Goal: Information Seeking & Learning: Learn about a topic

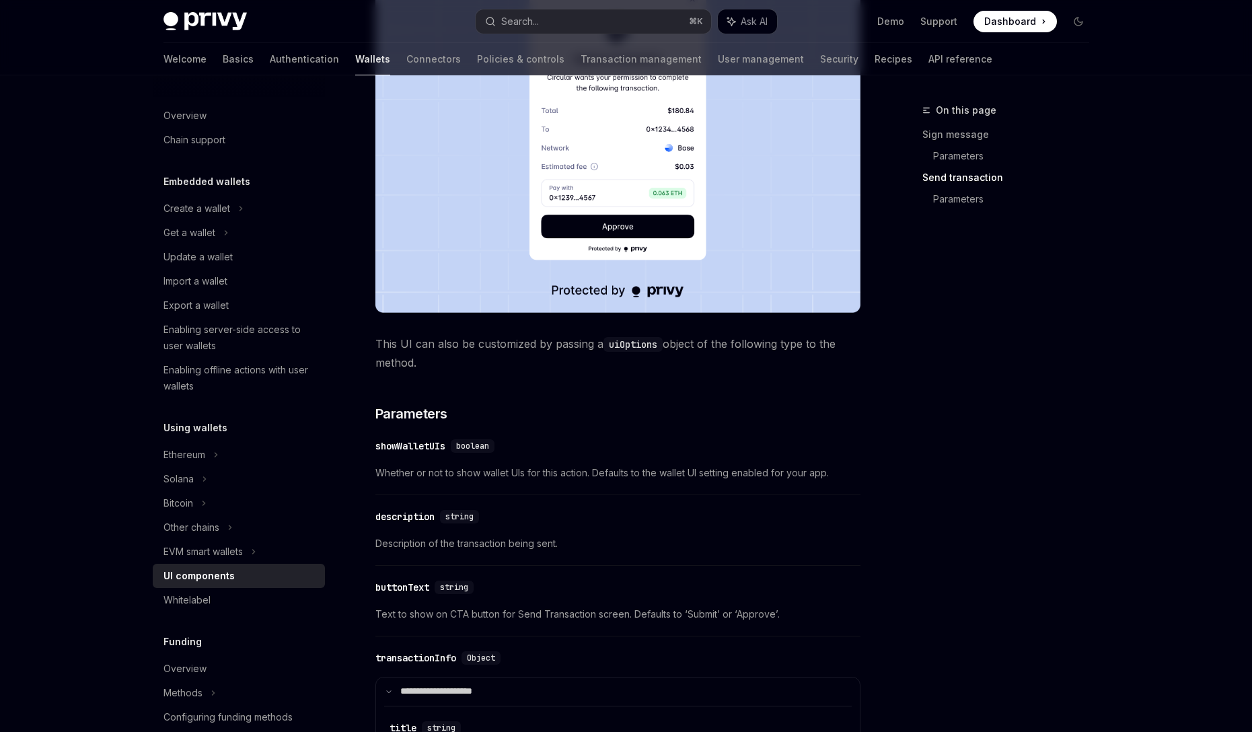
scroll to position [1289, 0]
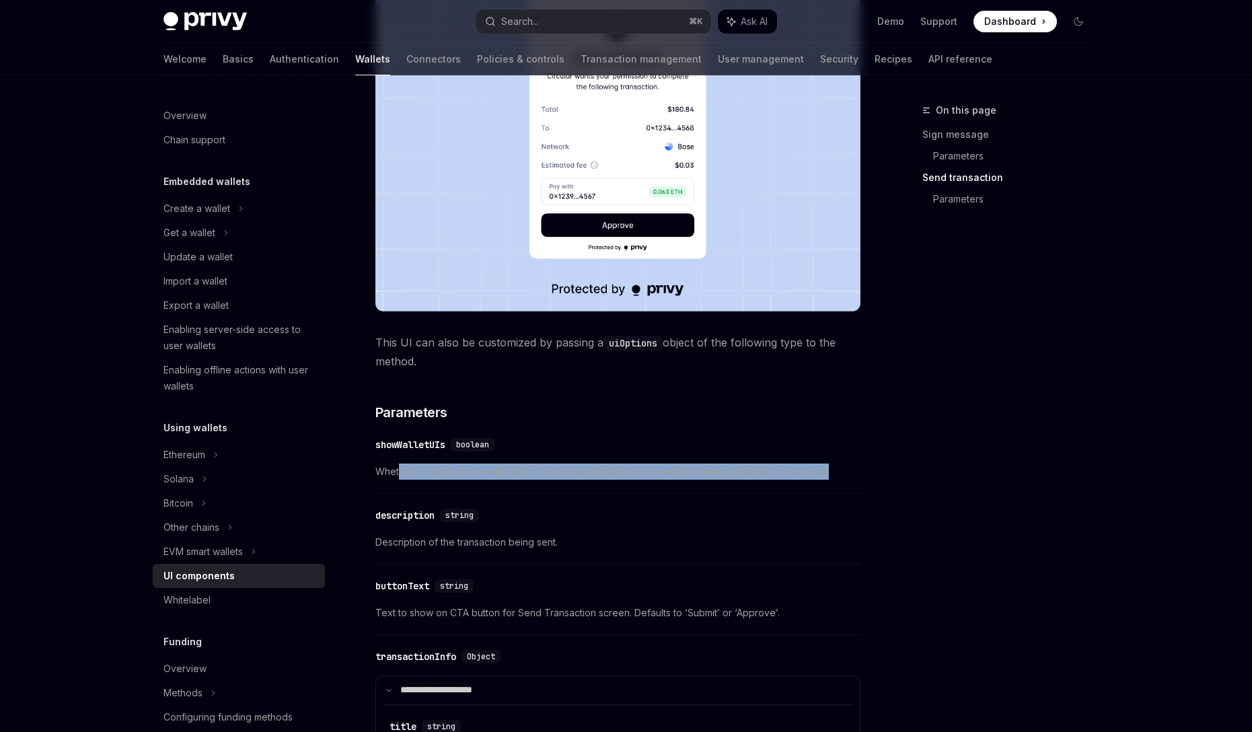
drag, startPoint x: 399, startPoint y: 477, endPoint x: 439, endPoint y: 494, distance: 43.4
click at [439, 494] on div "Privy comes with out-of-the-box UIs for signing messages and sending transactio…" at bounding box center [617, 229] width 485 height 2601
click at [592, 477] on span "Whether or not to show wallet UIs for this action. Defaults to the wallet UI se…" at bounding box center [617, 471] width 485 height 16
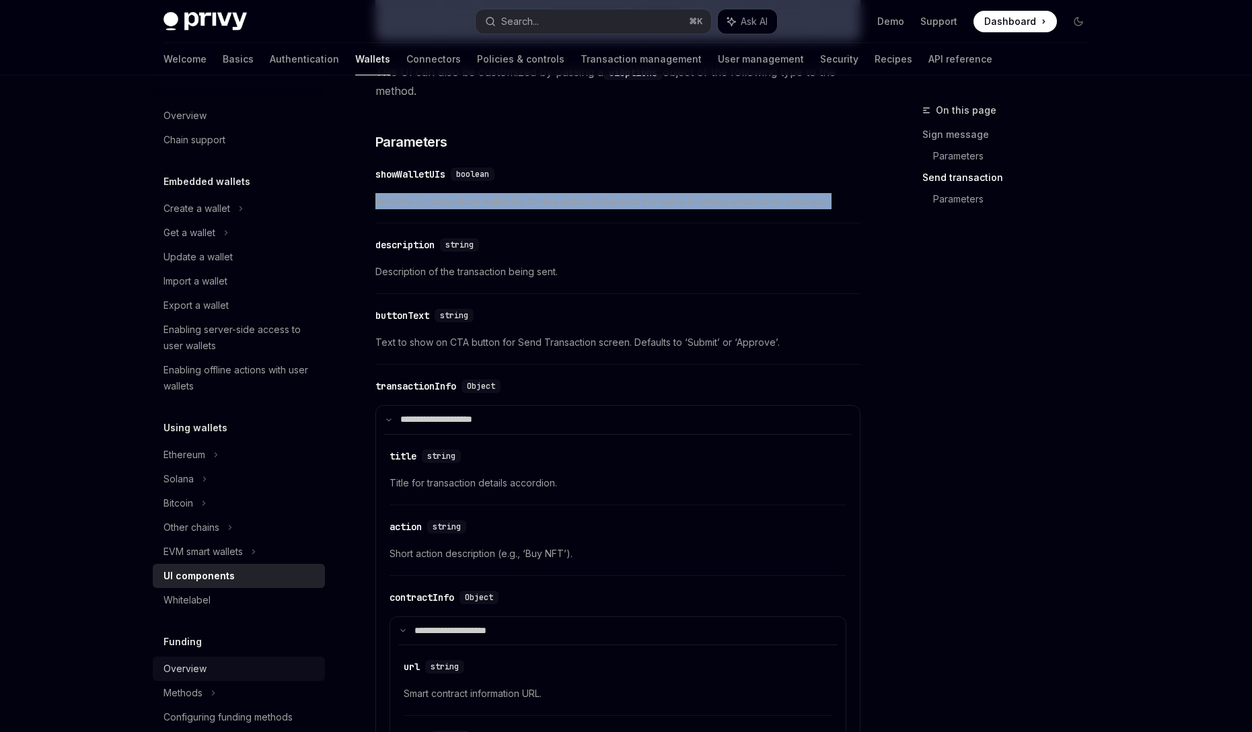
scroll to position [1543, 0]
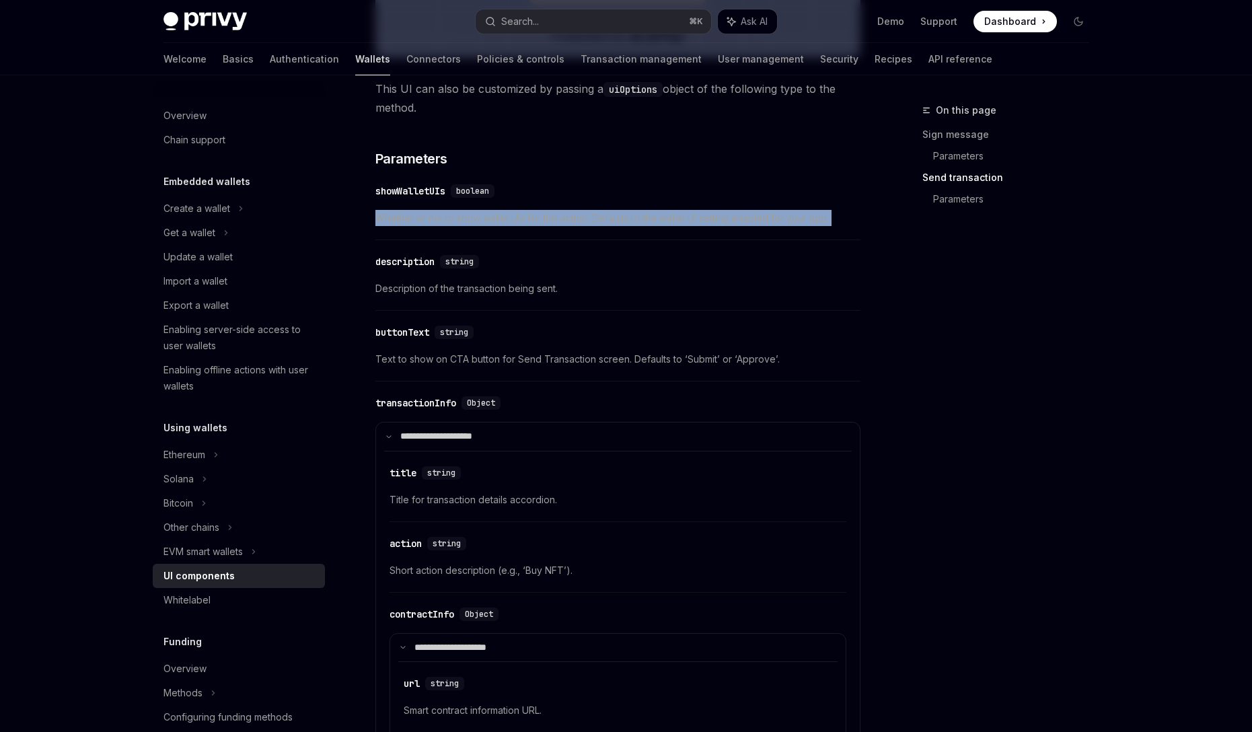
click at [355, 61] on link "Wallets" at bounding box center [372, 59] width 35 height 32
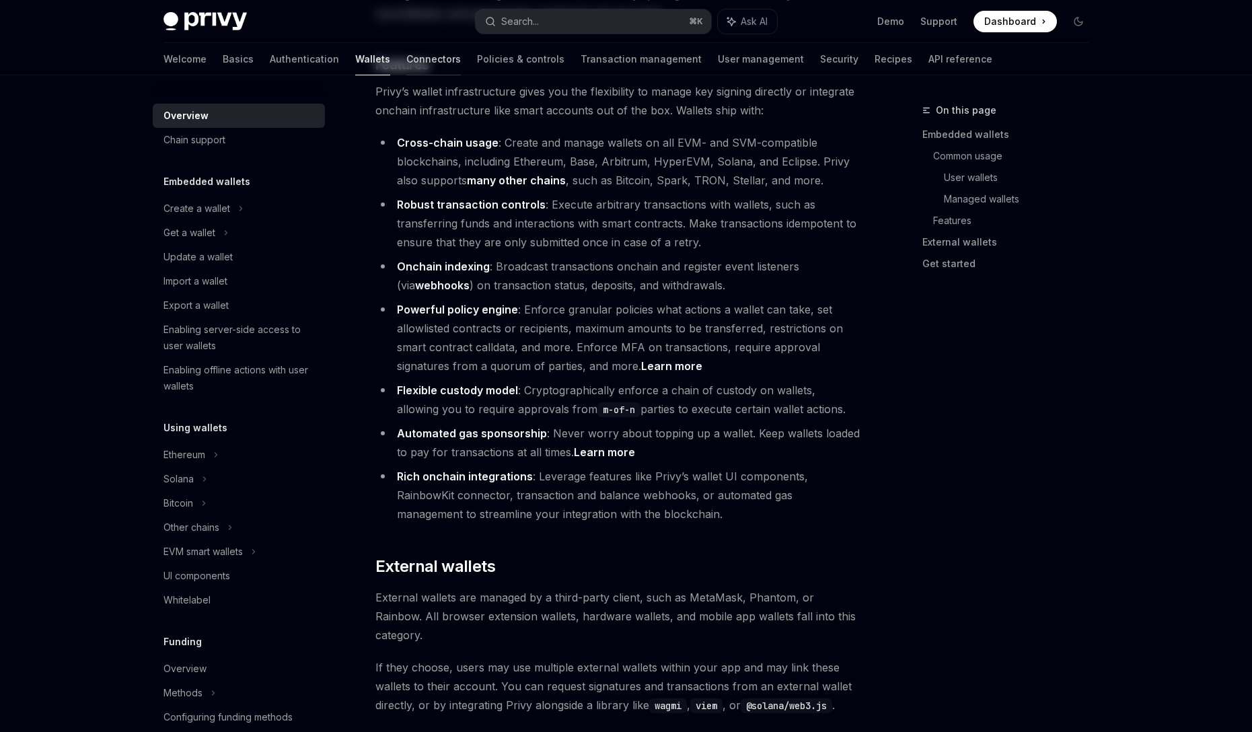
click at [406, 58] on link "Connectors" at bounding box center [433, 59] width 54 height 32
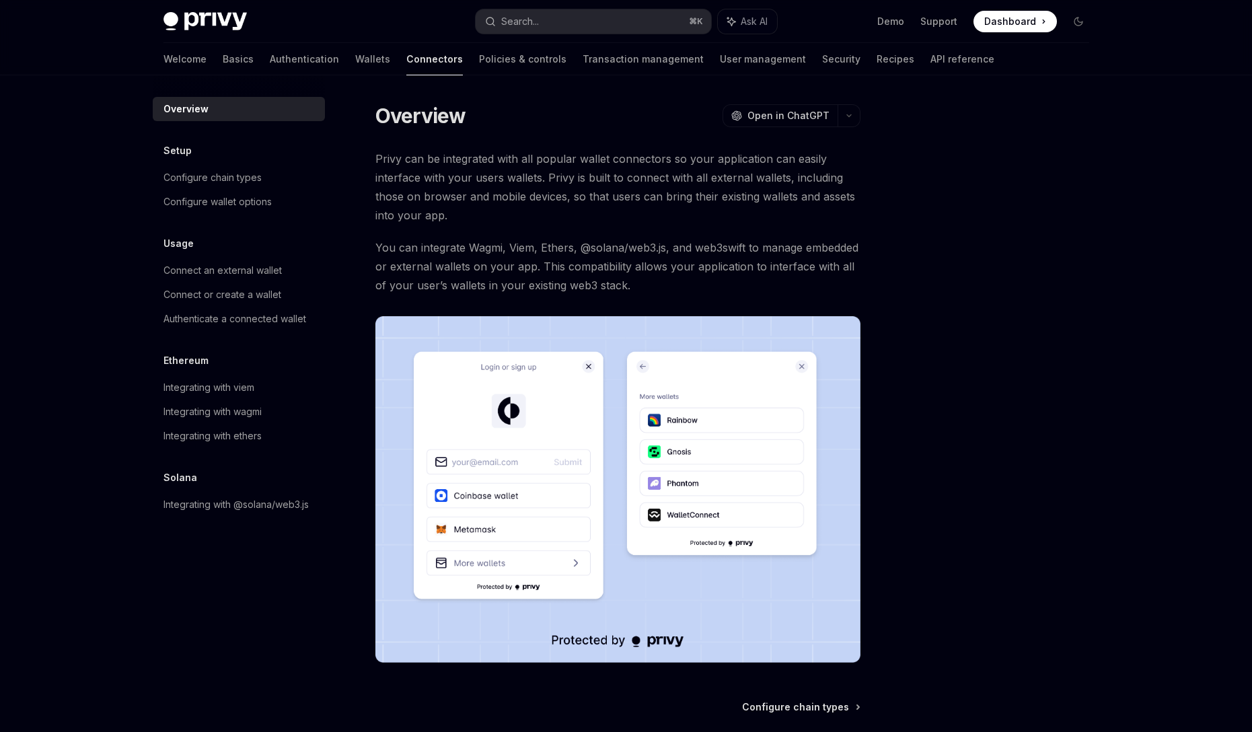
click at [277, 58] on div "Welcome Basics Authentication Wallets Connectors Policies & controls Transactio…" at bounding box center [578, 59] width 831 height 32
click at [270, 60] on link "Authentication" at bounding box center [304, 59] width 69 height 32
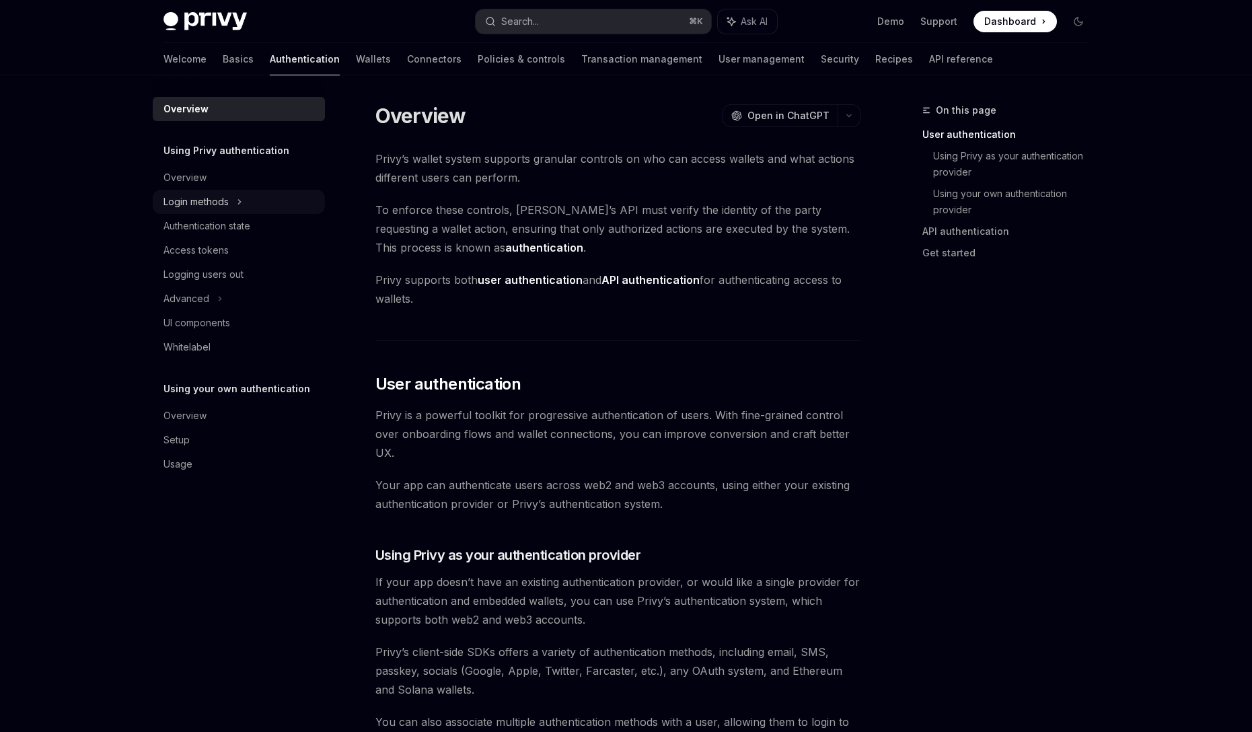
click at [209, 206] on div "Login methods" at bounding box center [195, 202] width 65 height 16
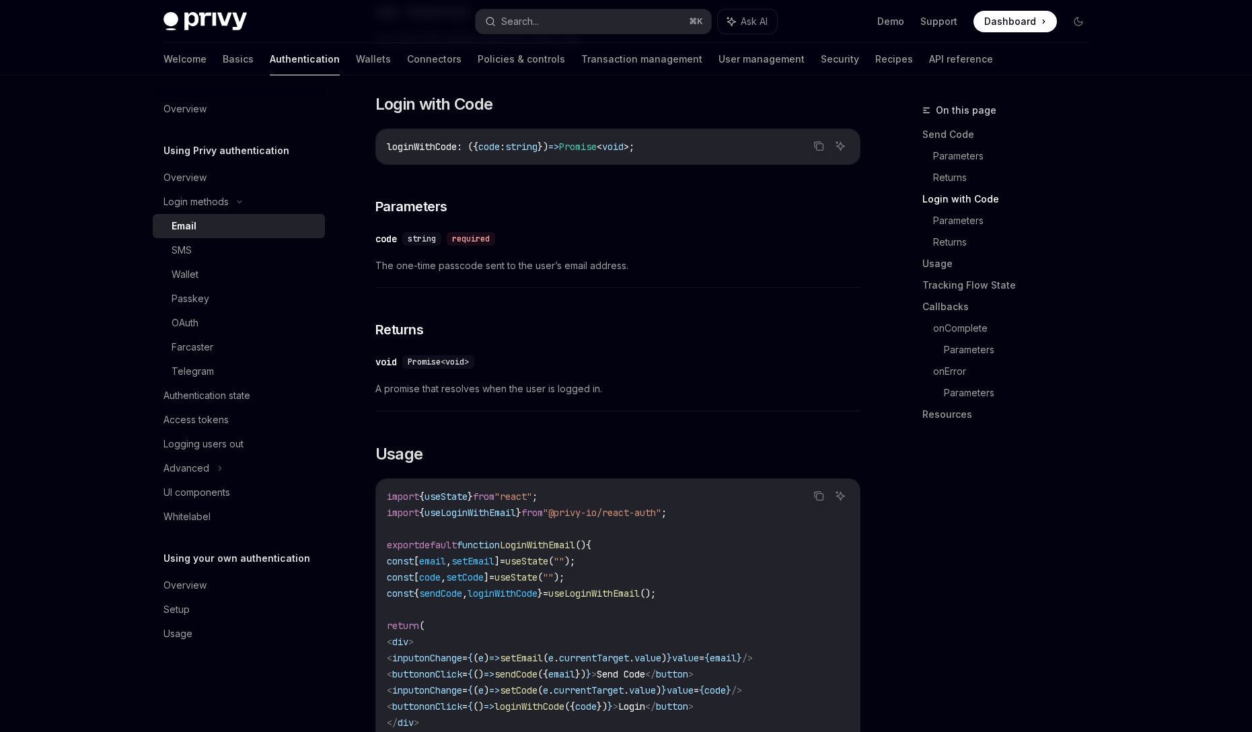
scroll to position [794, 0]
click at [492, 505] on span "useLoginWithEmail" at bounding box center [469, 511] width 91 height 12
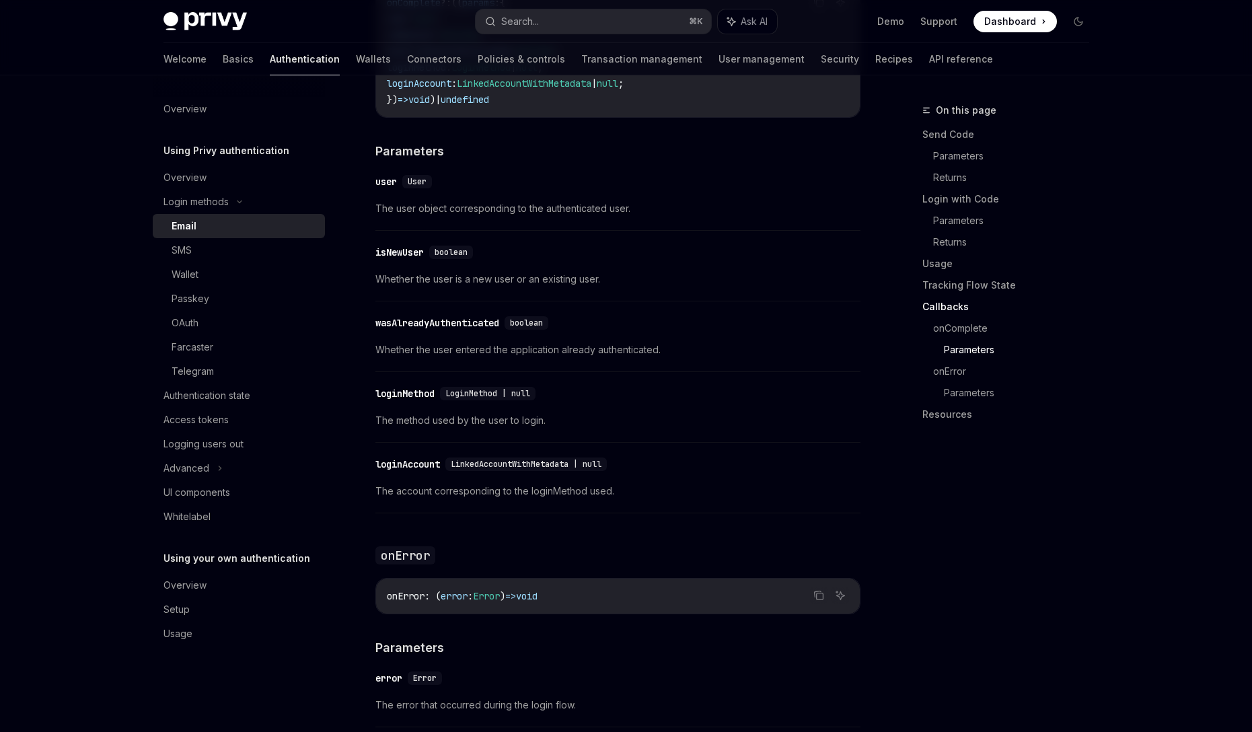
scroll to position [2368, 0]
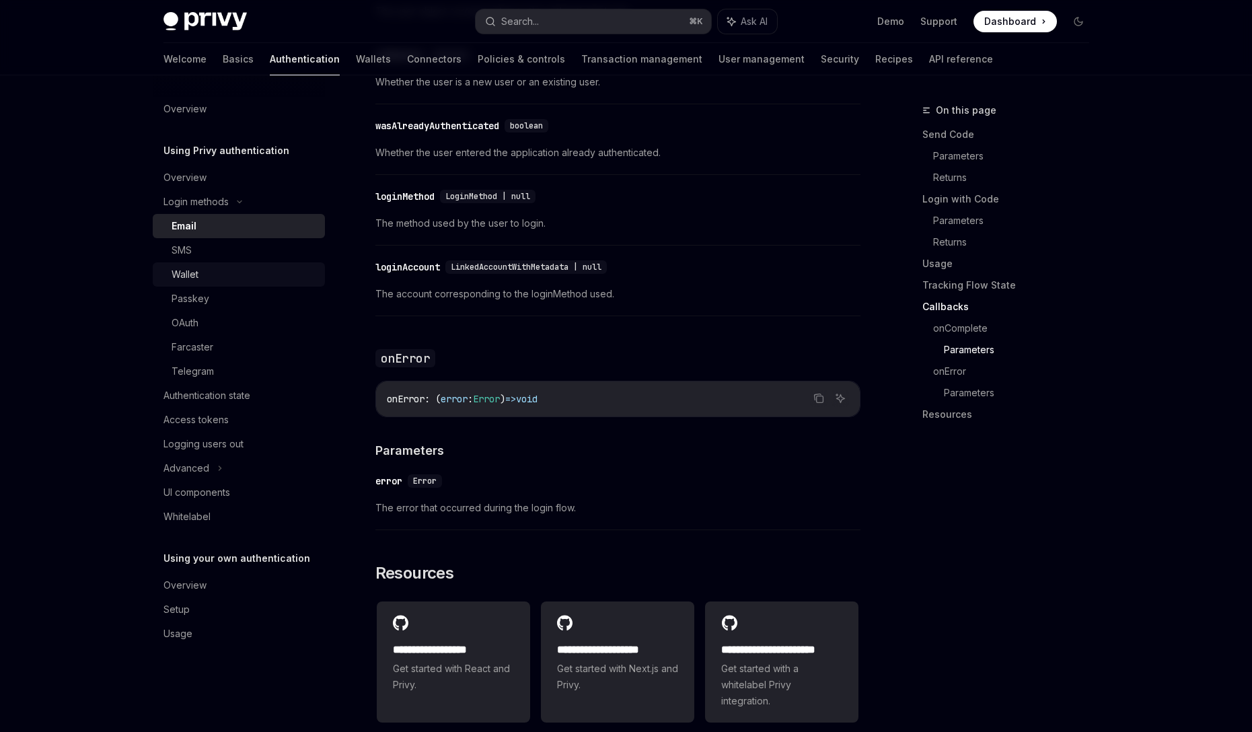
click at [178, 271] on div "Wallet" at bounding box center [185, 274] width 27 height 16
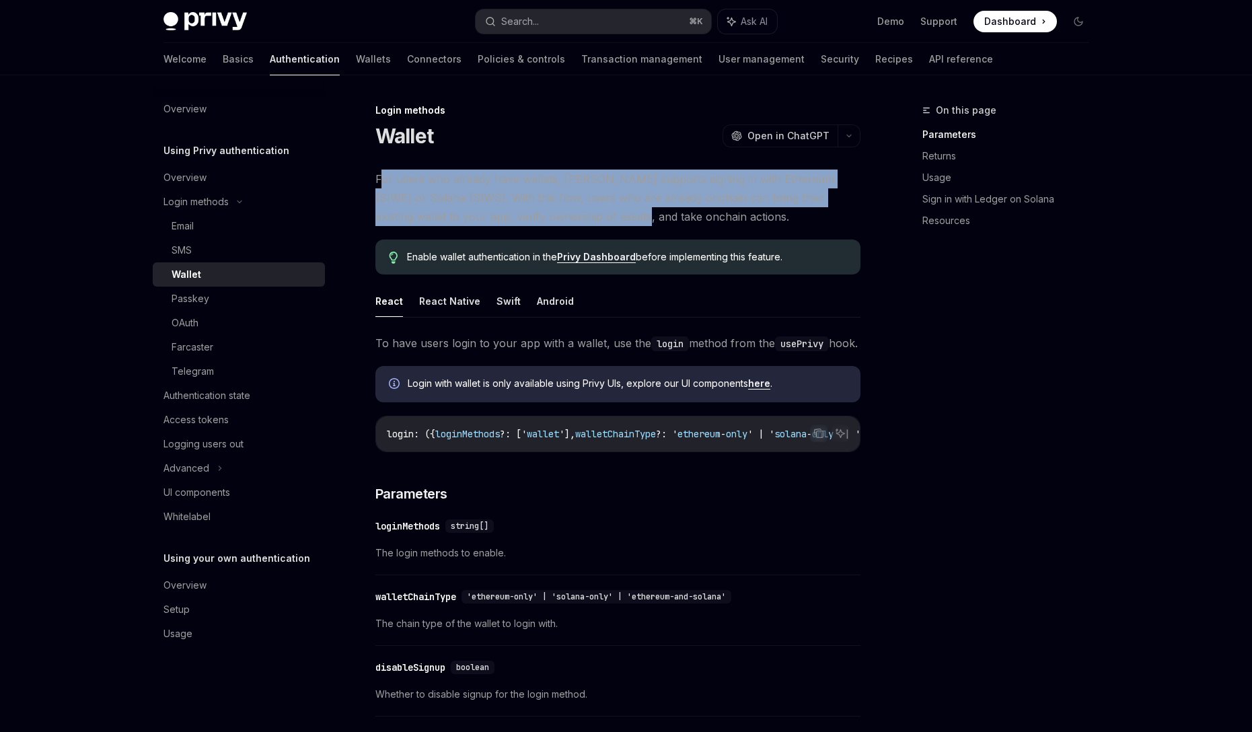
drag, startPoint x: 379, startPoint y: 176, endPoint x: 574, endPoint y: 219, distance: 200.5
click at [574, 219] on span "For users who already have wallets, [PERSON_NAME] supports signing in with Ethe…" at bounding box center [617, 197] width 485 height 56
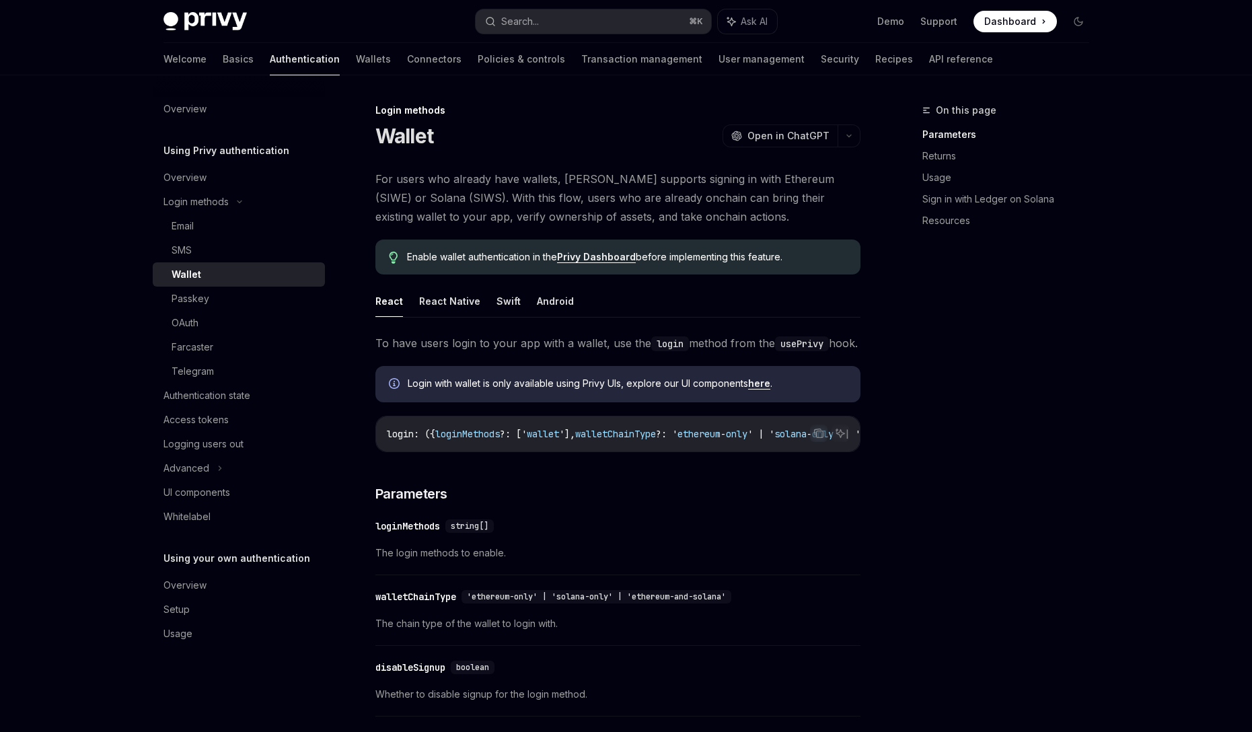
click at [615, 207] on span "For users who already have wallets, [PERSON_NAME] supports signing in with Ethe…" at bounding box center [617, 197] width 485 height 56
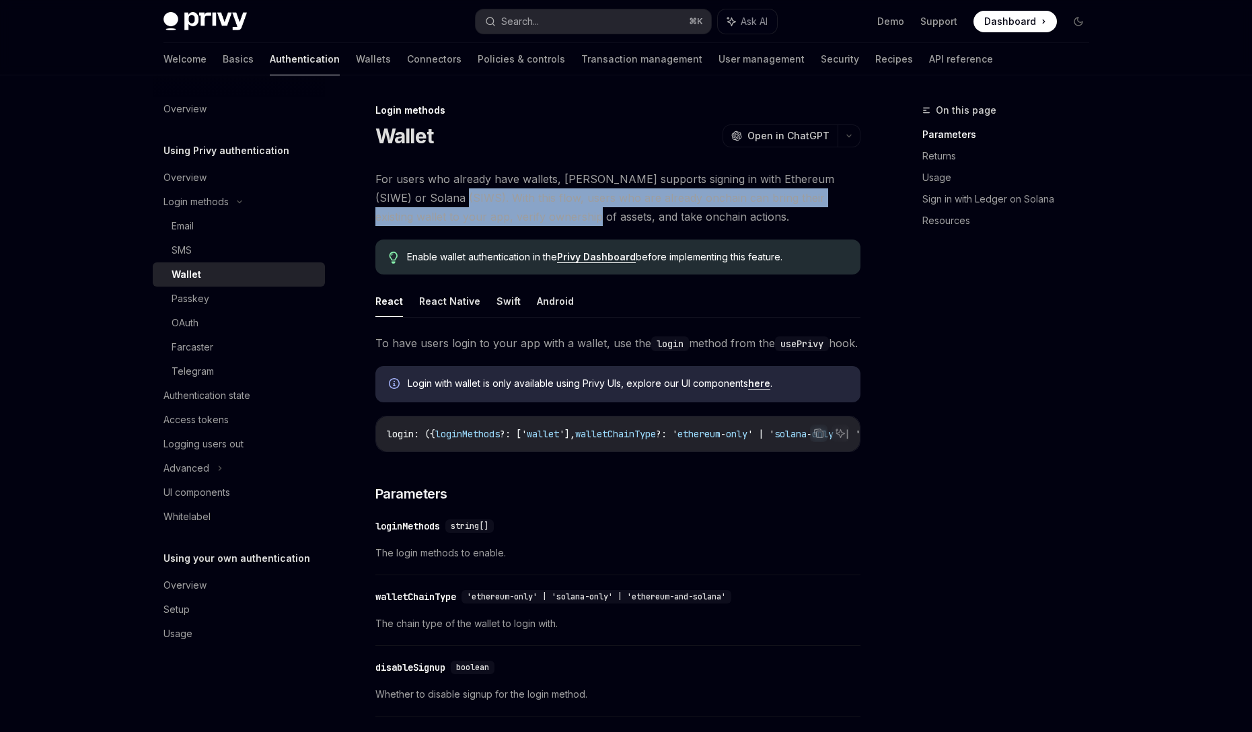
drag, startPoint x: 420, startPoint y: 195, endPoint x: 523, endPoint y: 212, distance: 104.3
click at [523, 212] on span "For users who already have wallets, [PERSON_NAME] supports signing in with Ethe…" at bounding box center [617, 197] width 485 height 56
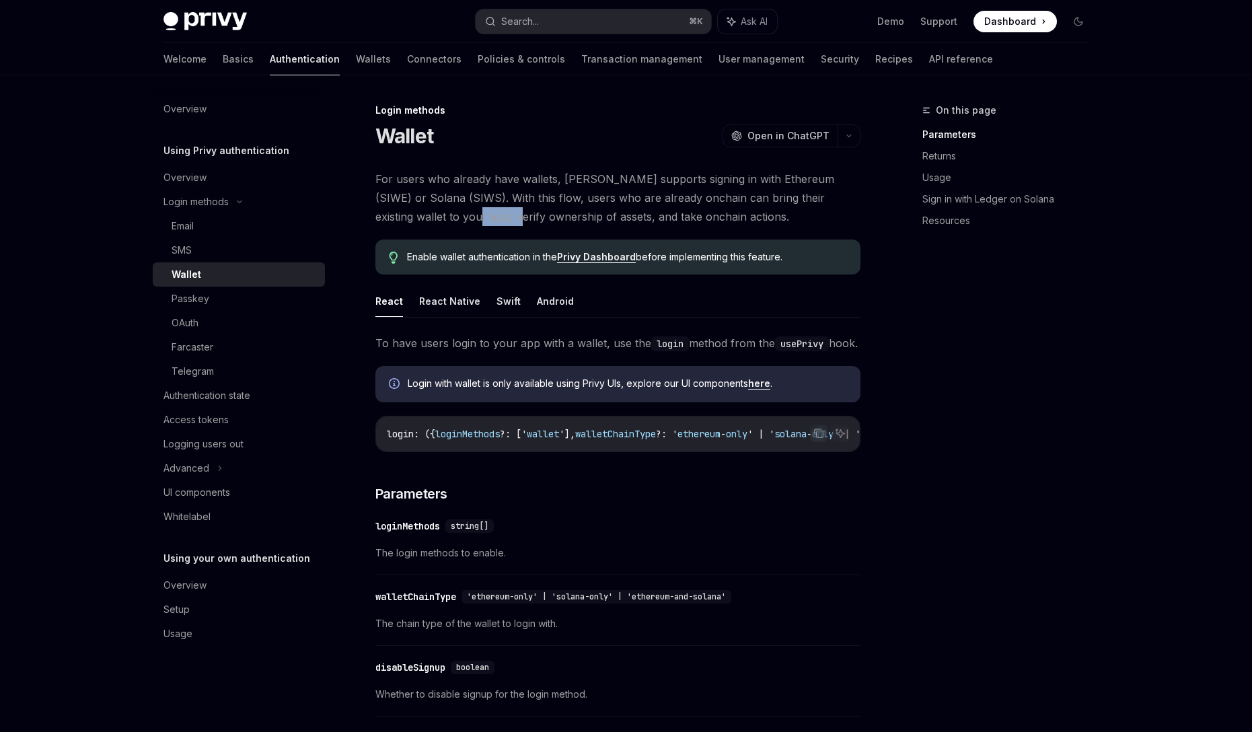
drag, startPoint x: 404, startPoint y: 212, endPoint x: 451, endPoint y: 212, distance: 46.4
click at [451, 212] on span "For users who already have wallets, [PERSON_NAME] supports signing in with Ethe…" at bounding box center [617, 197] width 485 height 56
click at [431, 299] on button "React Native" at bounding box center [449, 301] width 61 height 32
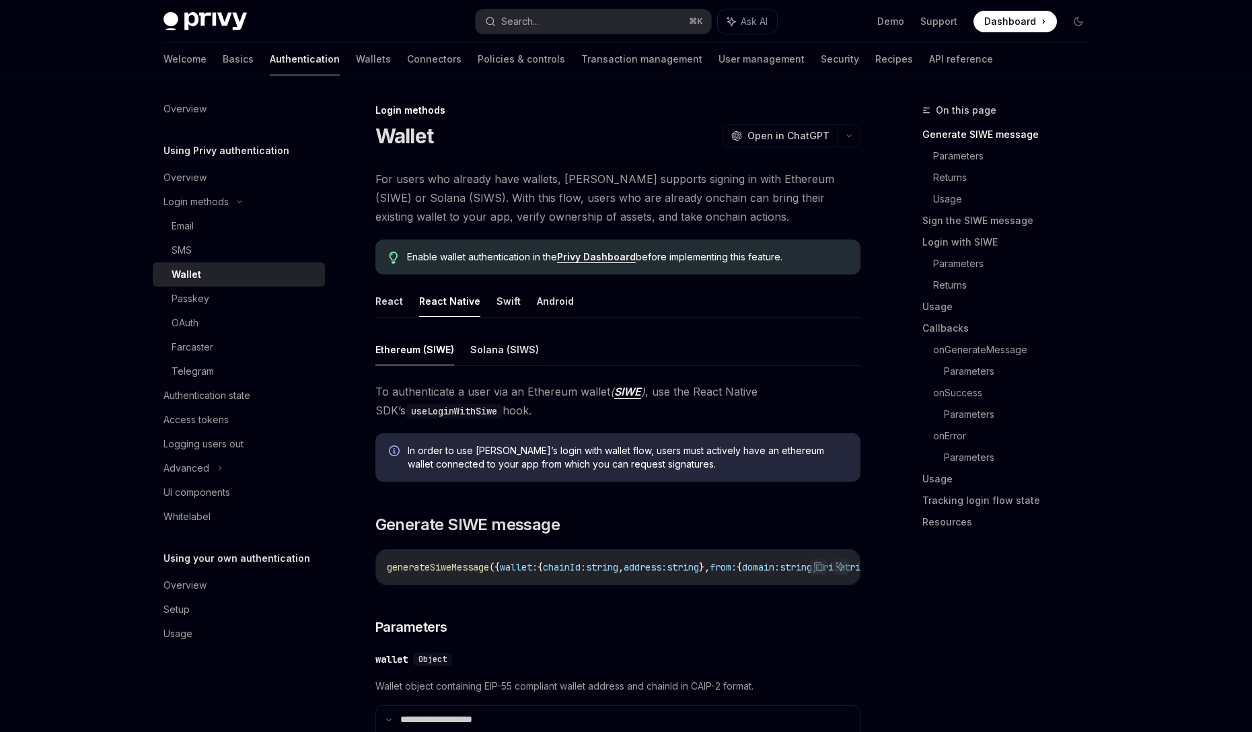
click at [625, 389] on link "SIWE" at bounding box center [627, 392] width 27 height 14
click at [602, 256] on link "Privy Dashboard" at bounding box center [596, 257] width 79 height 12
click at [443, 572] on span "generateSiweMessage" at bounding box center [438, 567] width 102 height 12
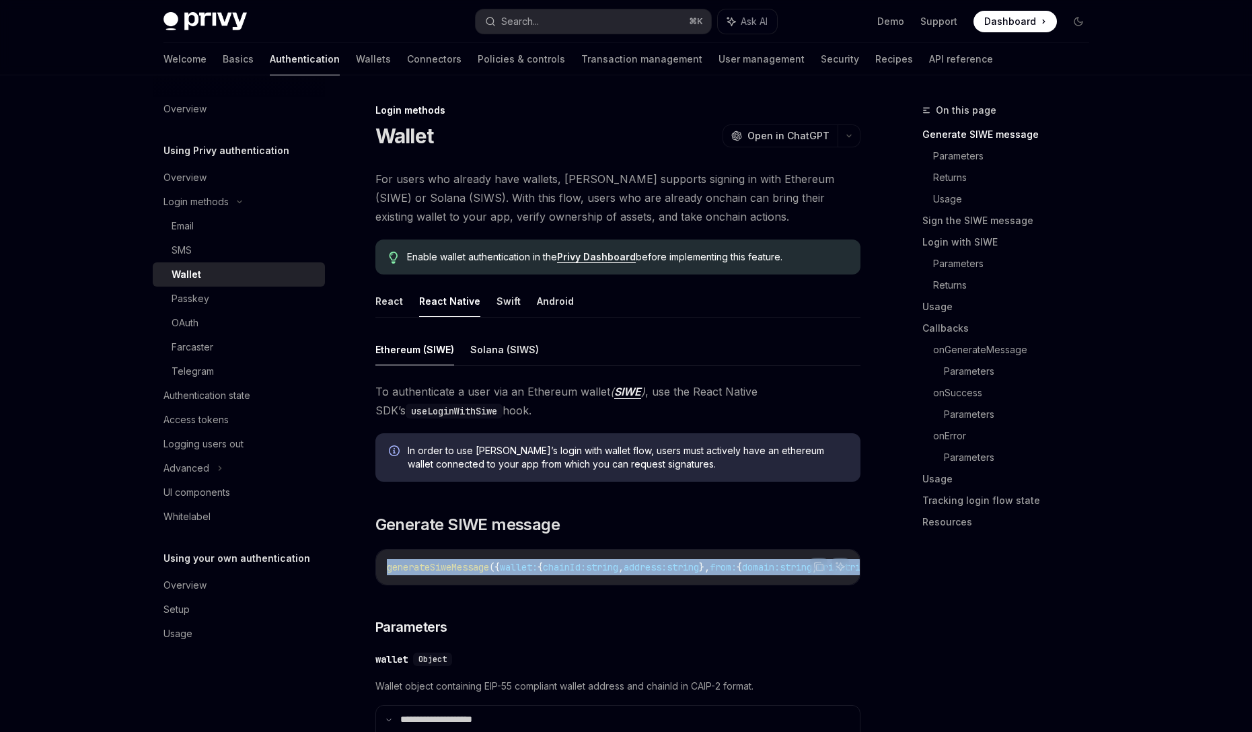
click at [443, 572] on span "generateSiweMessage" at bounding box center [438, 567] width 102 height 12
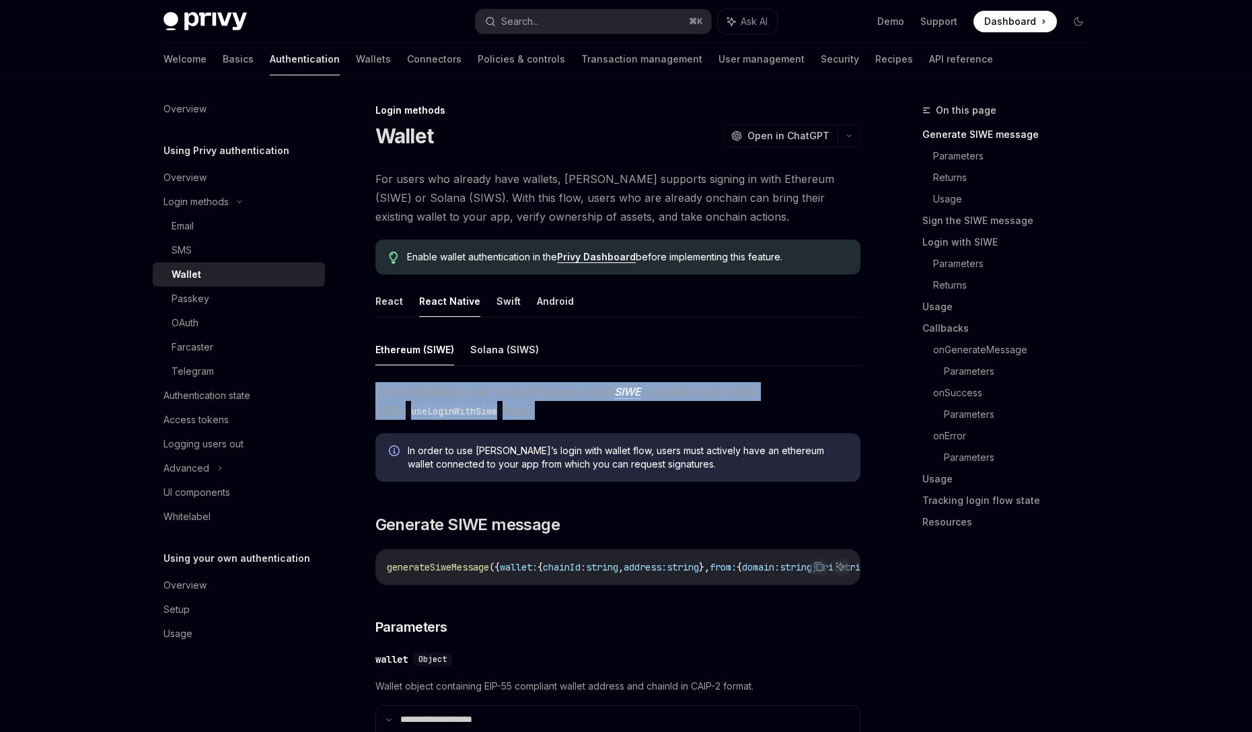
drag, startPoint x: 373, startPoint y: 391, endPoint x: 645, endPoint y: 429, distance: 274.3
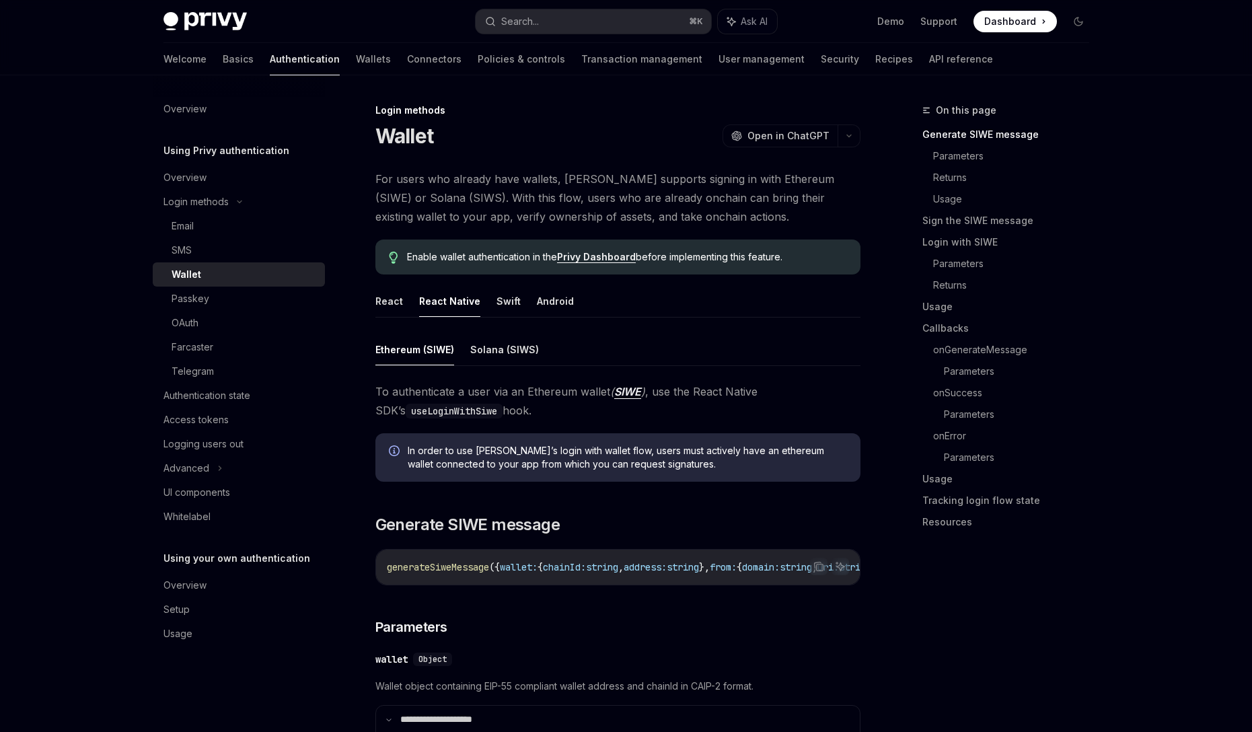
click at [630, 311] on ul "React React Native Swift Android" at bounding box center [617, 301] width 485 height 32
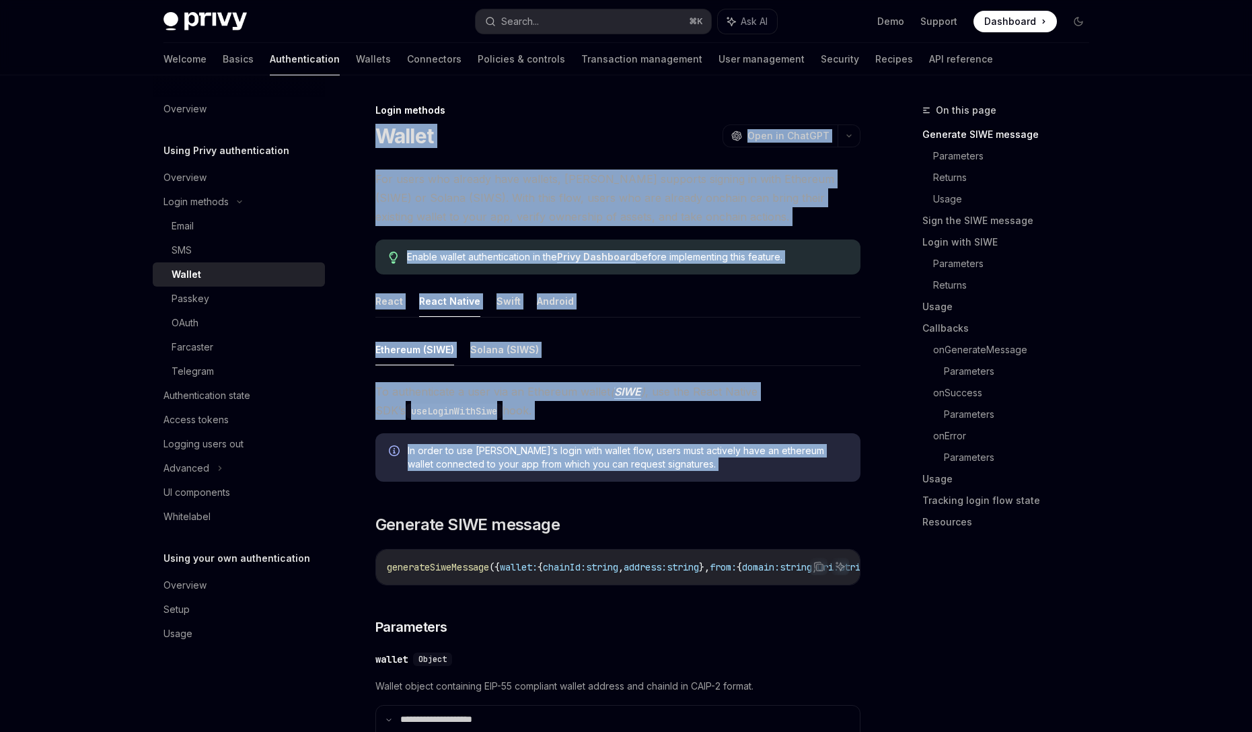
drag, startPoint x: 369, startPoint y: 137, endPoint x: 478, endPoint y: 504, distance: 383.9
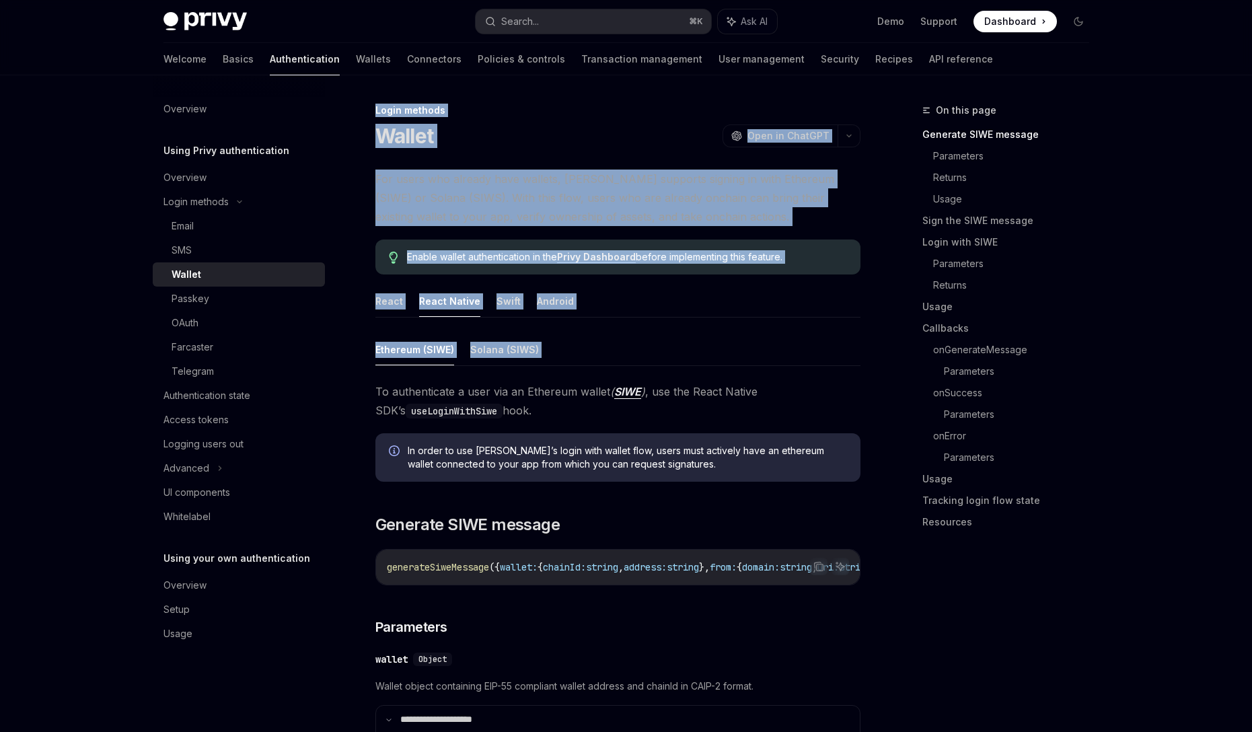
drag, startPoint x: 358, startPoint y: 87, endPoint x: 472, endPoint y: 378, distance: 312.6
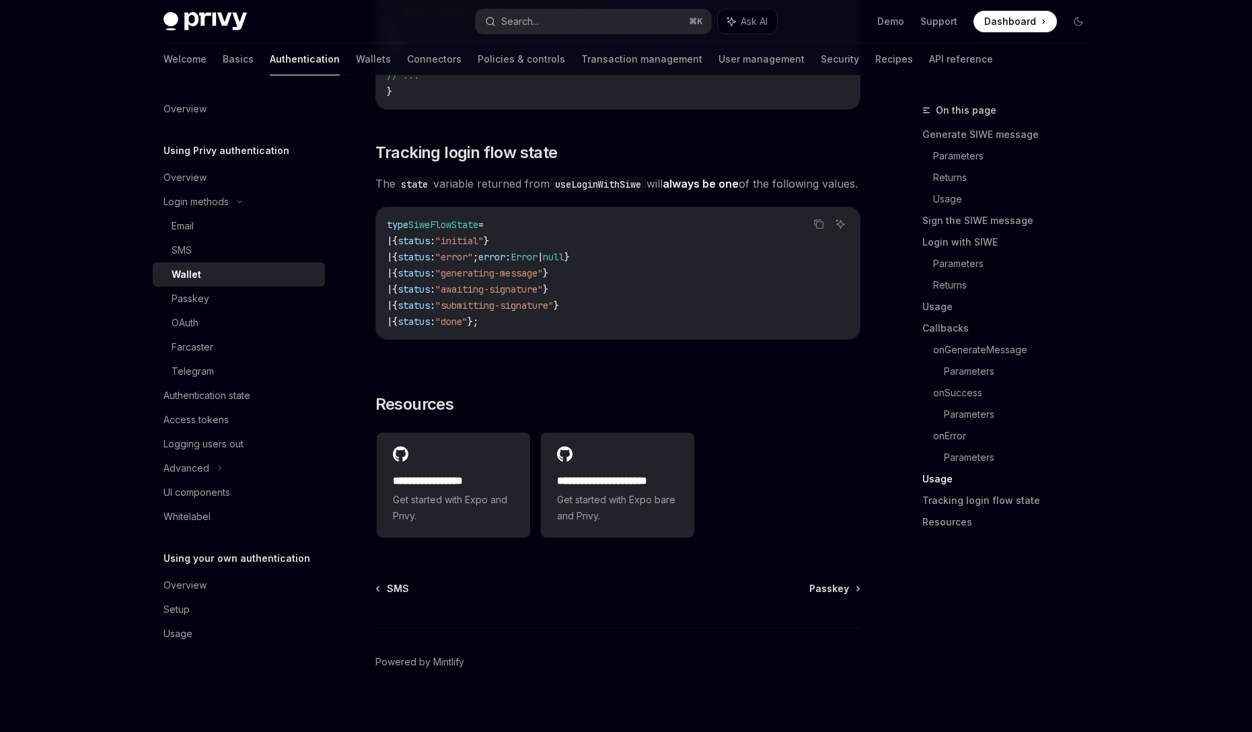
scroll to position [4389, 0]
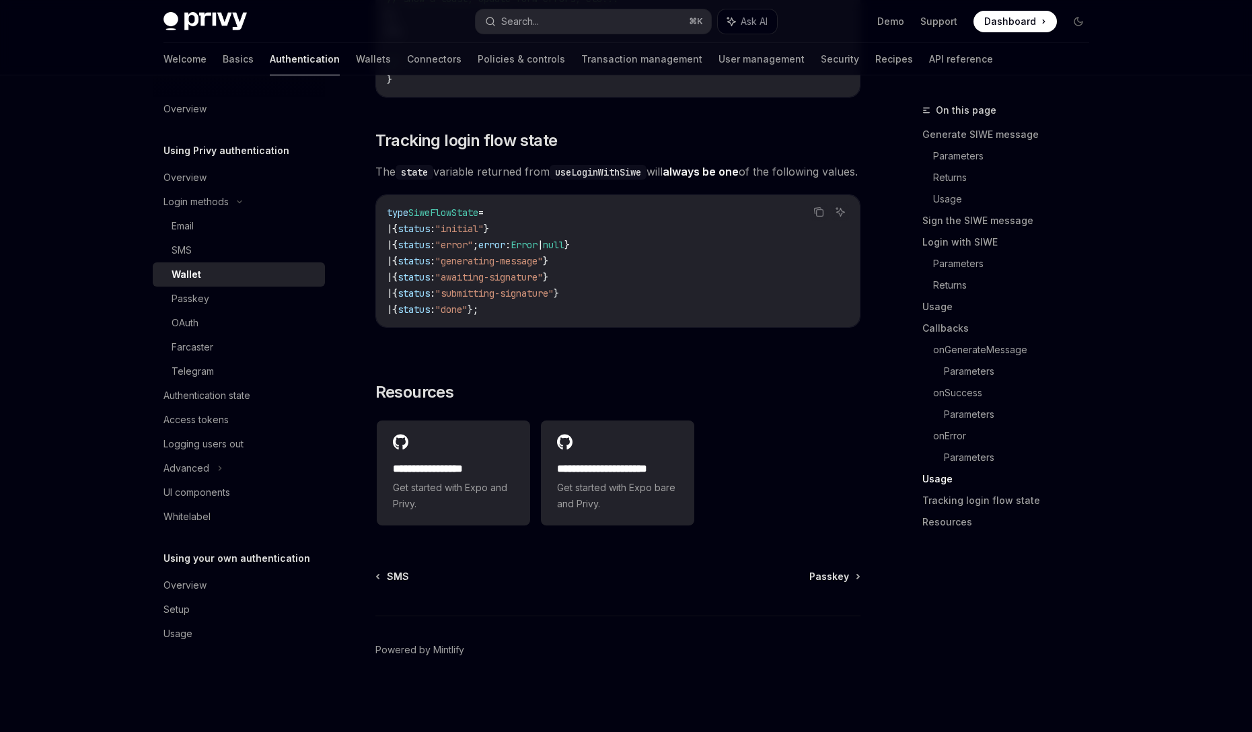
click at [559, 295] on span "}" at bounding box center [556, 293] width 5 height 12
click at [591, 320] on div "type SiweFlowState = | { status : "initial" } | { status : "error" ; error : Er…" at bounding box center [618, 261] width 484 height 132
copy div "Lorem ipsumdo Sitame ConsEC Adip el SeddOEI TempOR Inci ut LaboREE Dol magna al…"
click at [237, 325] on div "OAuth" at bounding box center [244, 323] width 145 height 16
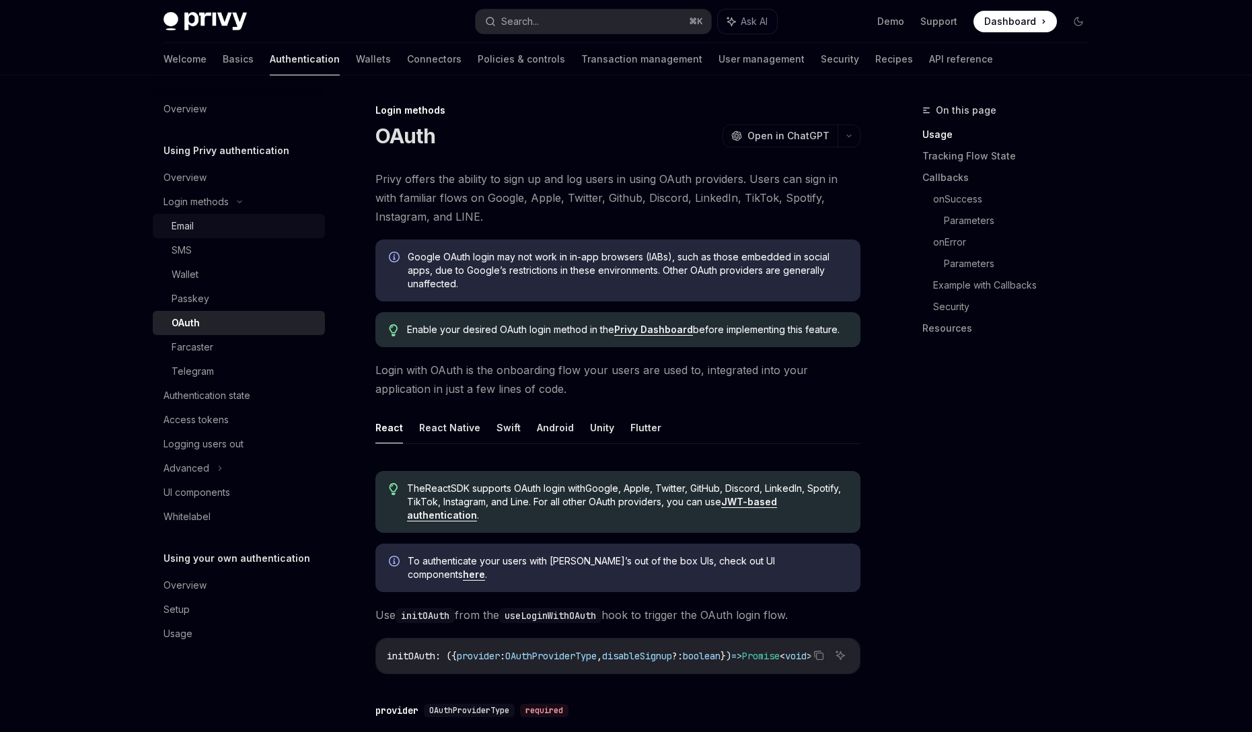
click at [198, 224] on div "Email" at bounding box center [244, 226] width 145 height 16
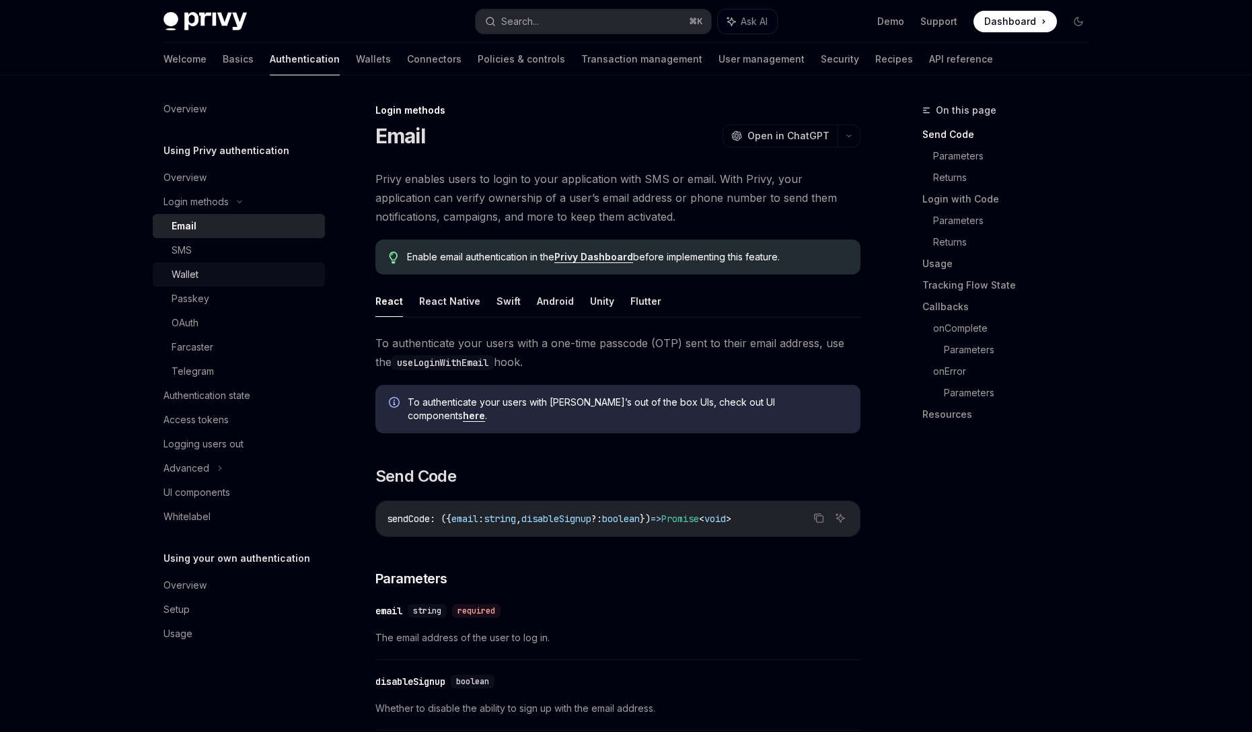
click at [196, 262] on link "Wallet" at bounding box center [239, 274] width 172 height 24
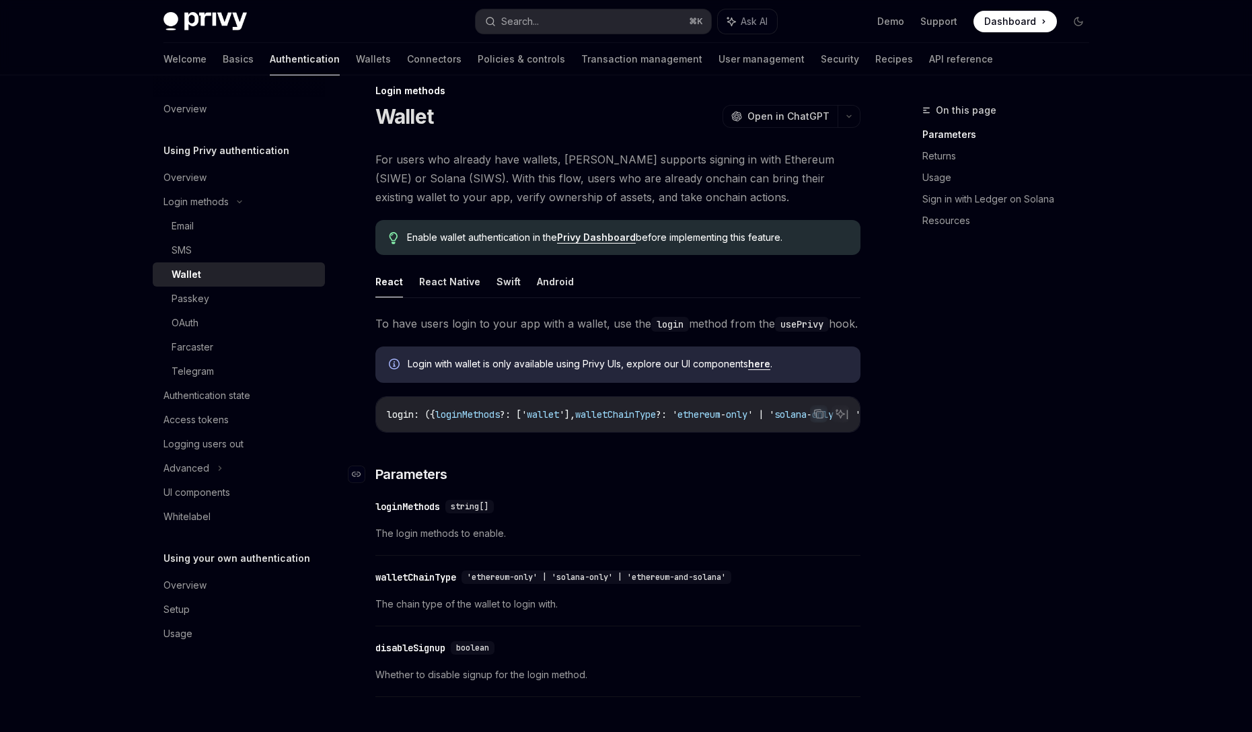
scroll to position [26, 0]
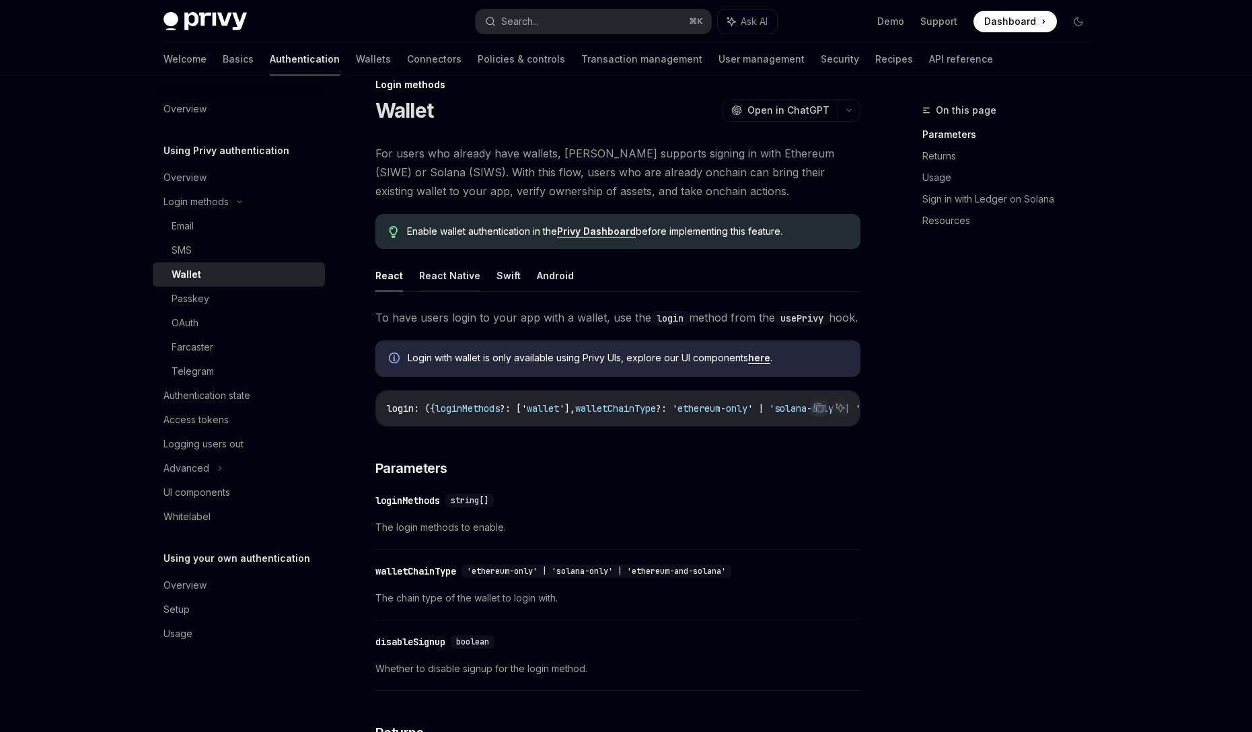
click at [422, 272] on button "React Native" at bounding box center [449, 276] width 61 height 32
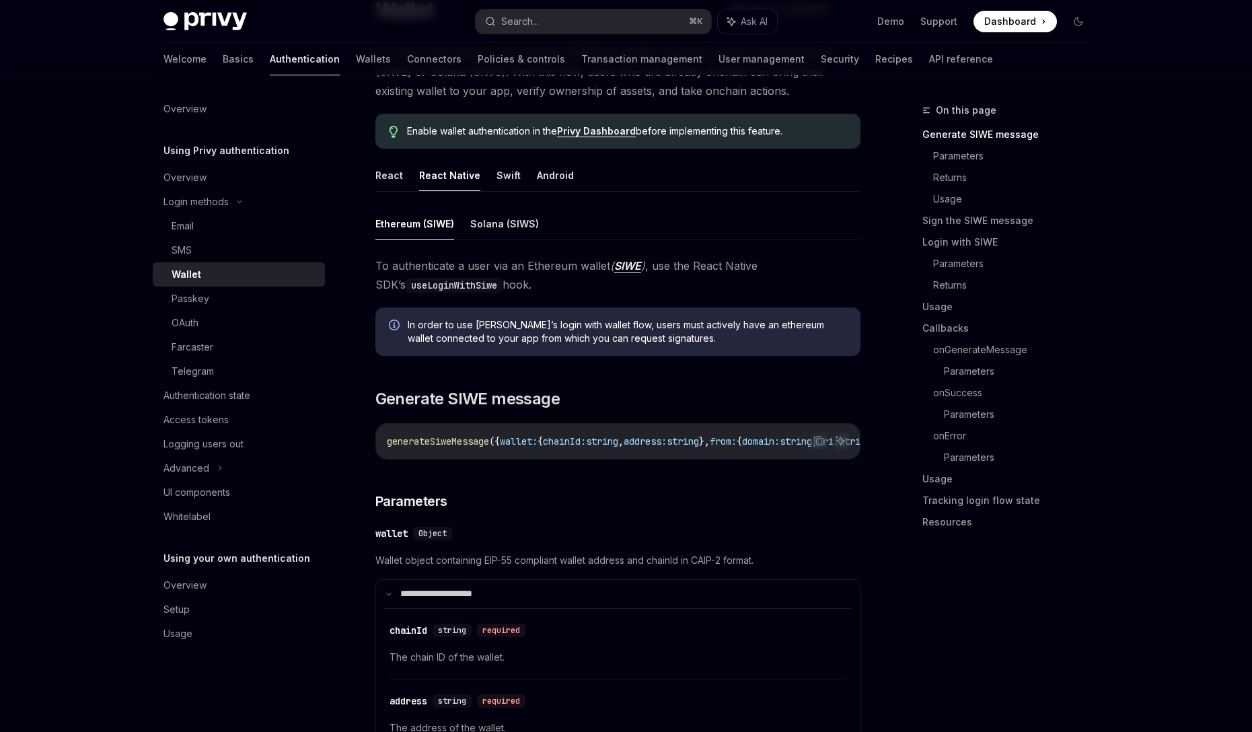
scroll to position [139, 0]
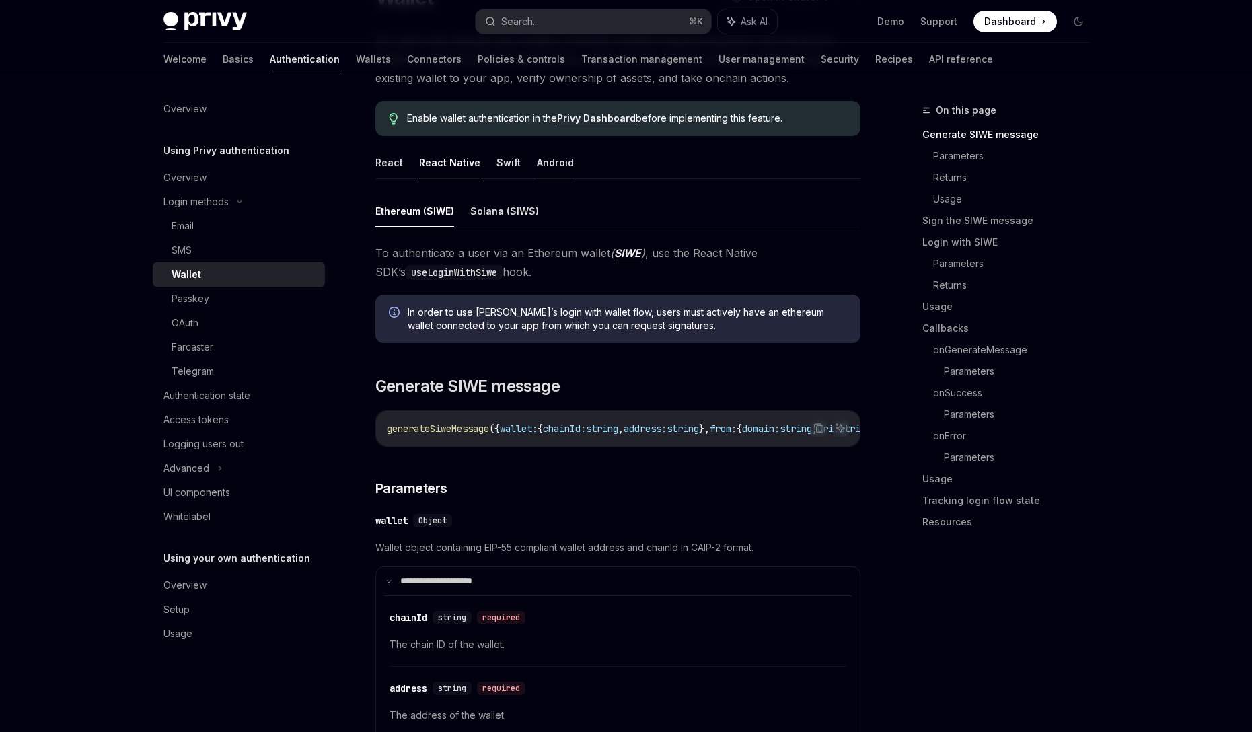
click at [537, 173] on button "Android" at bounding box center [555, 163] width 37 height 32
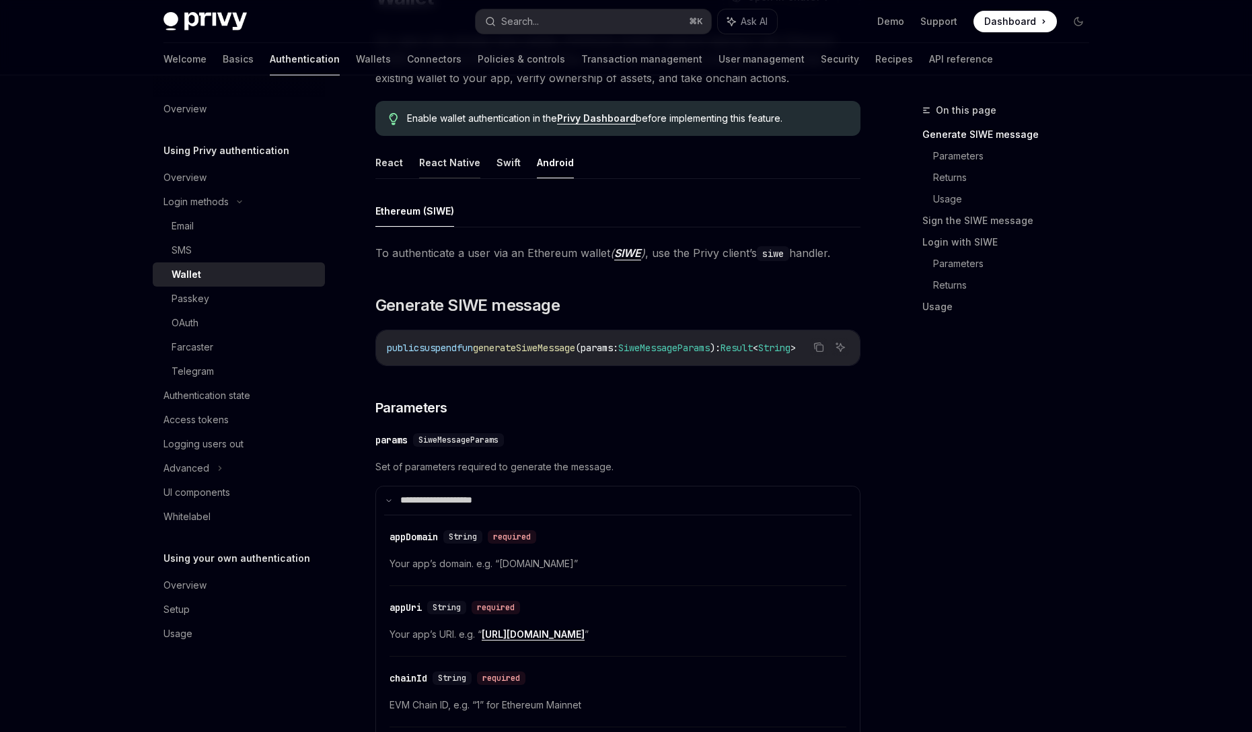
click at [441, 151] on button "React Native" at bounding box center [449, 163] width 61 height 32
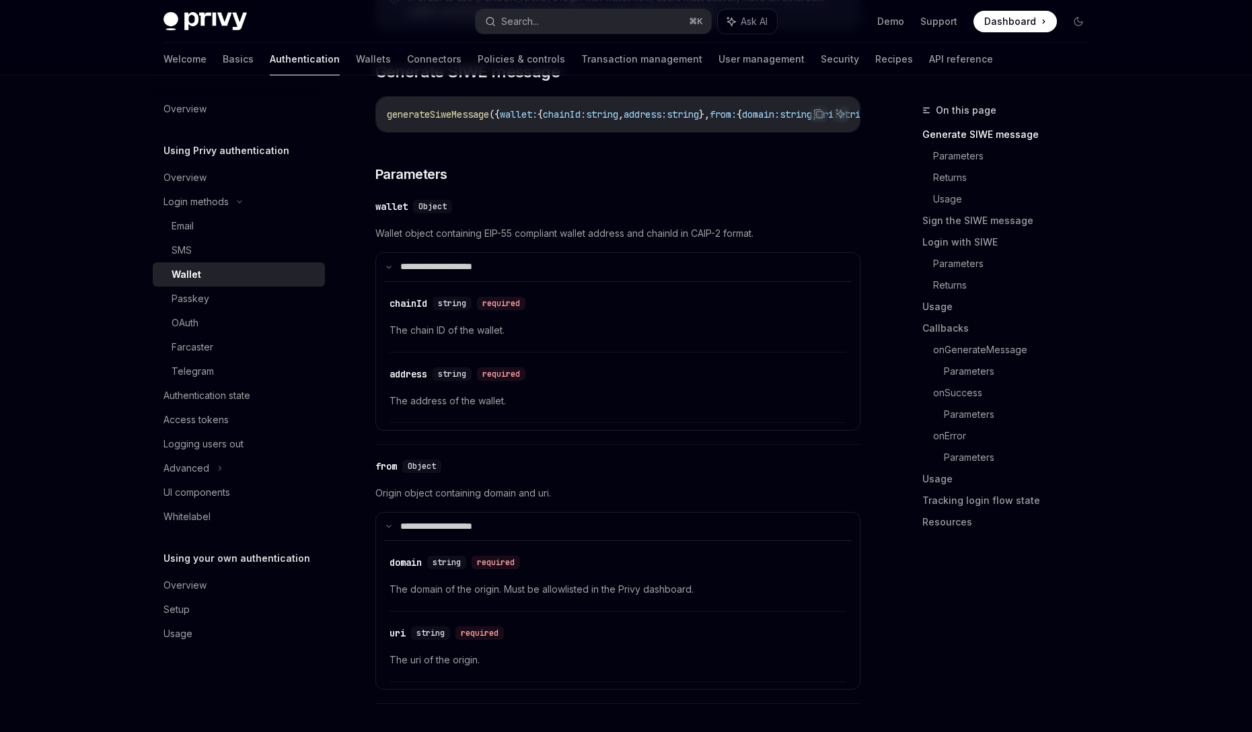
scroll to position [463, 0]
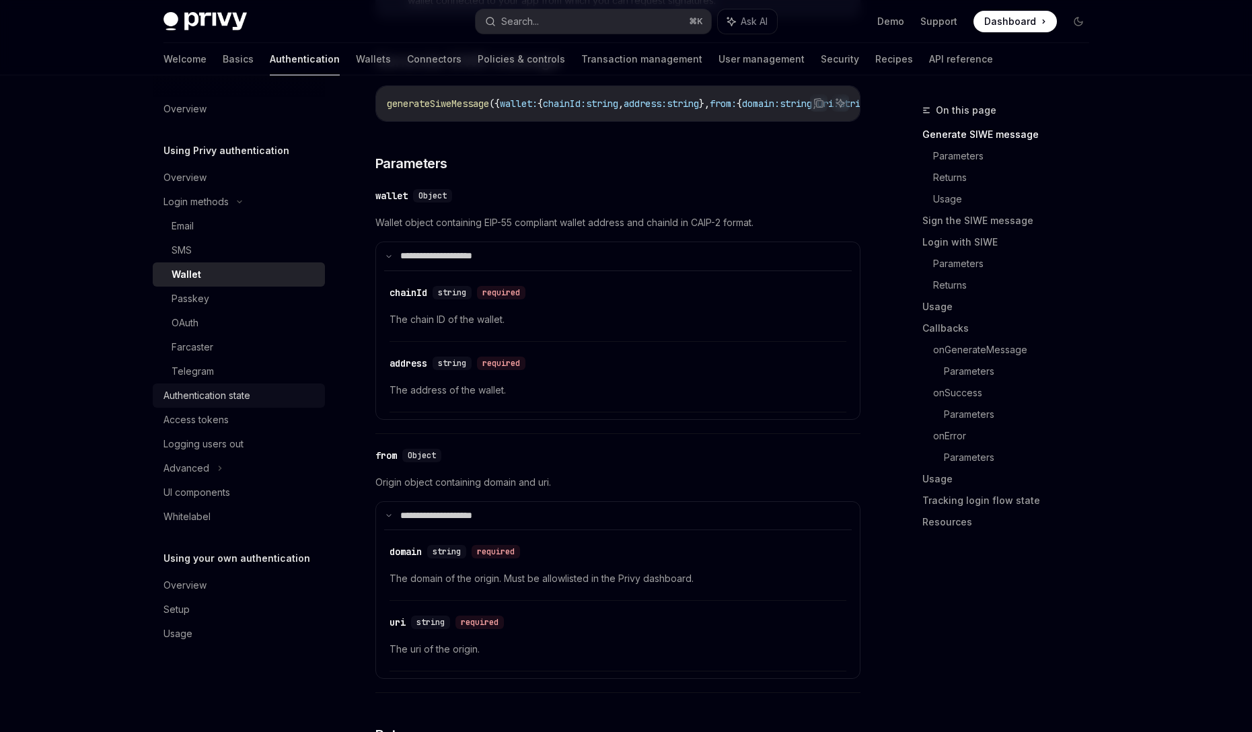
click at [215, 402] on div "Authentication state" at bounding box center [206, 395] width 87 height 16
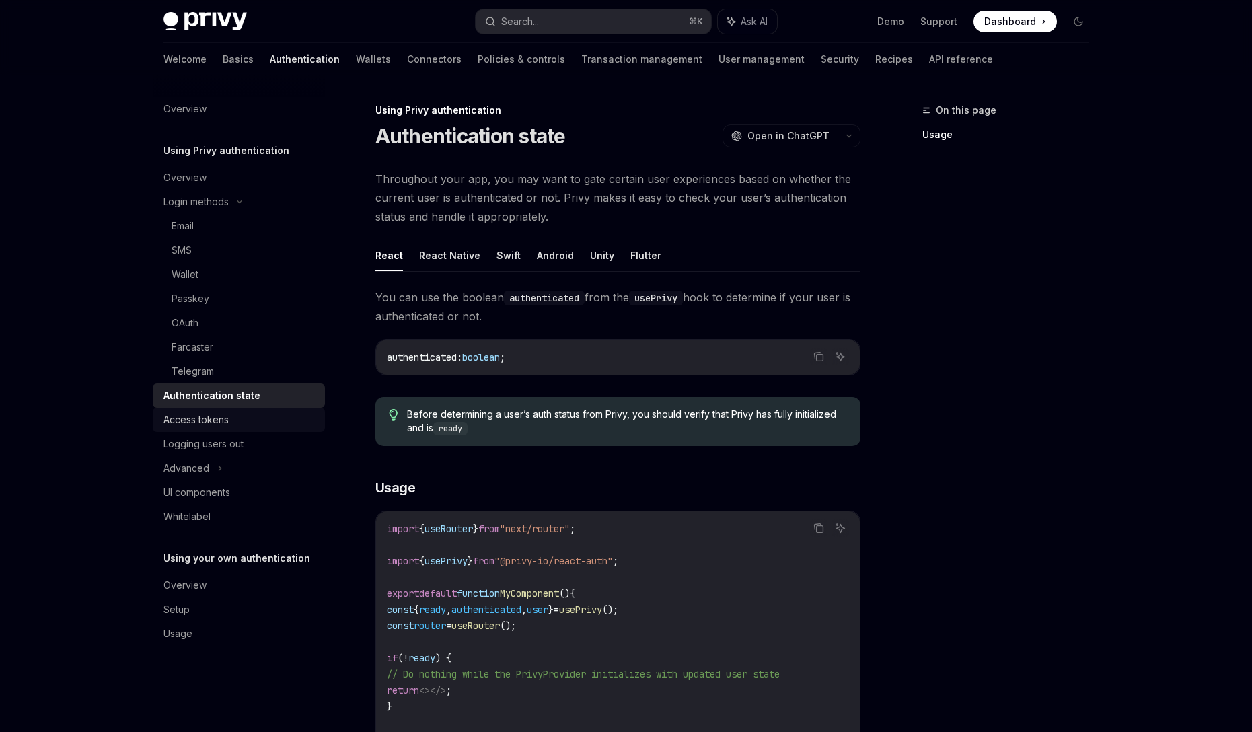
click at [214, 413] on div "Access tokens" at bounding box center [195, 420] width 65 height 16
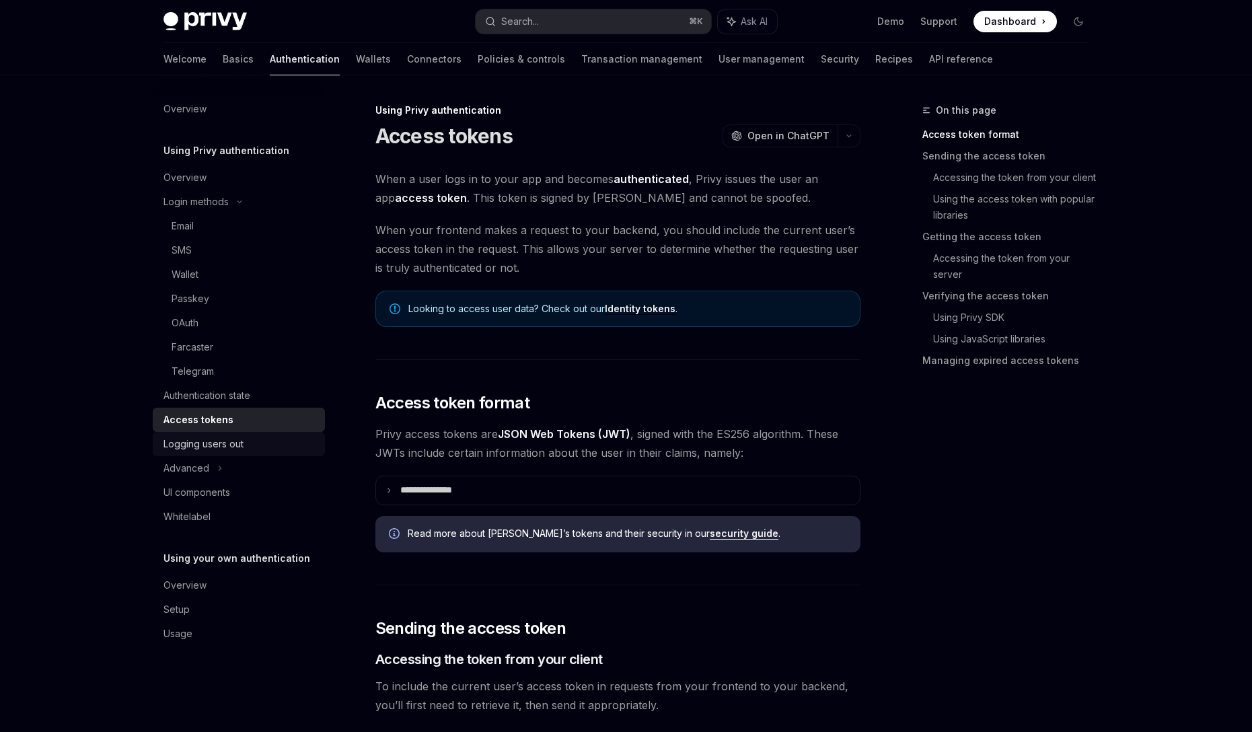
click at [213, 447] on div "Logging users out" at bounding box center [203, 444] width 80 height 16
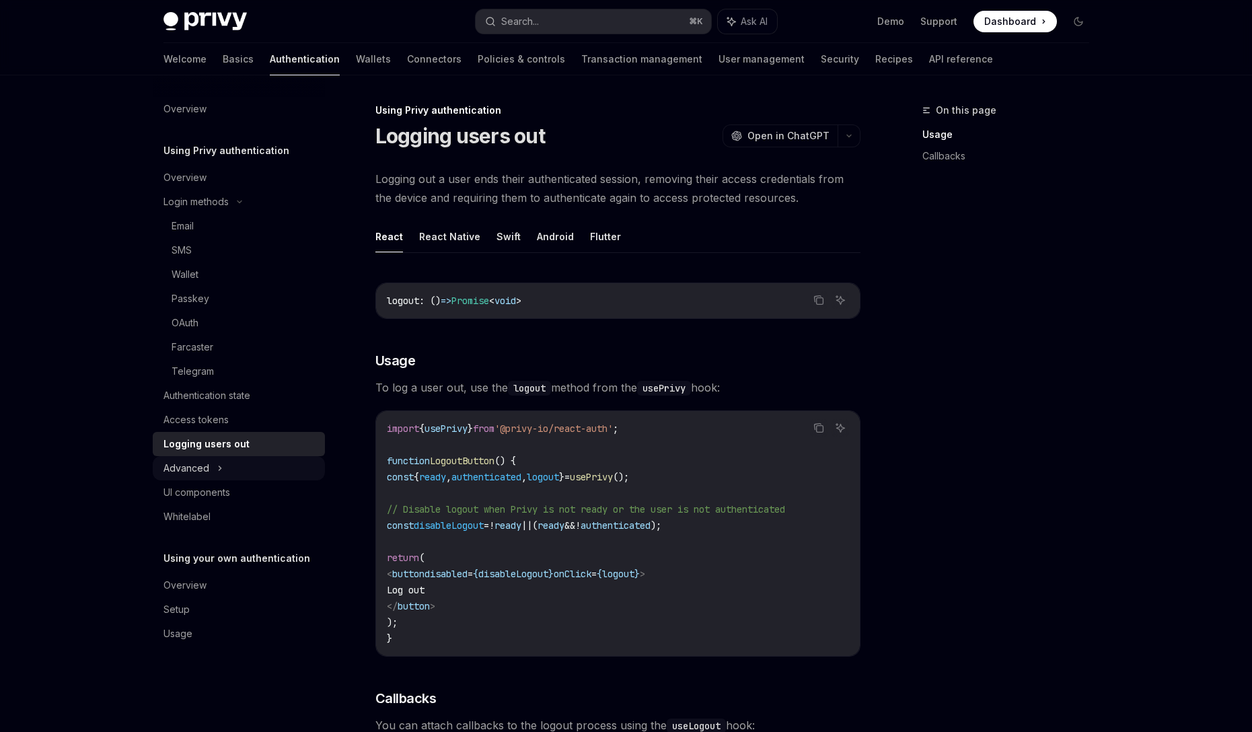
click at [206, 464] on div "Advanced" at bounding box center [186, 468] width 46 height 16
click at [208, 567] on div "UI components" at bounding box center [196, 565] width 67 height 16
type textarea "*"
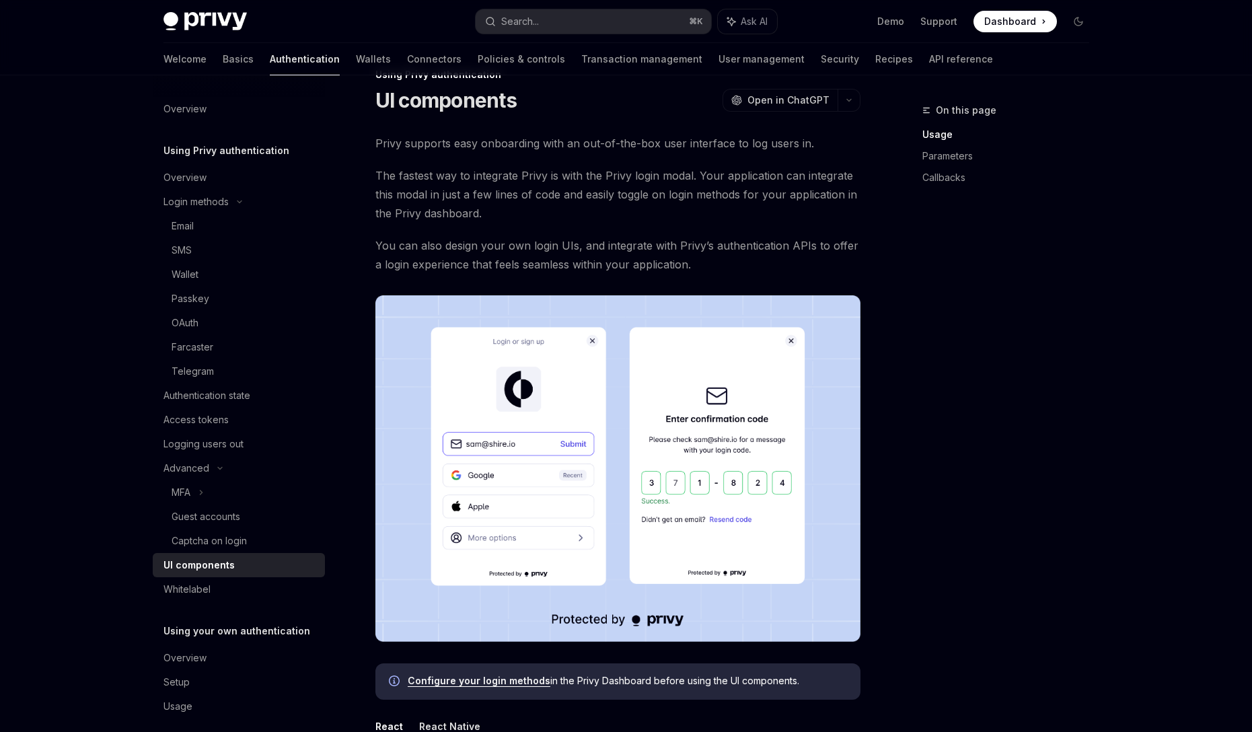
scroll to position [44, 0]
